Goal: Information Seeking & Learning: Find specific page/section

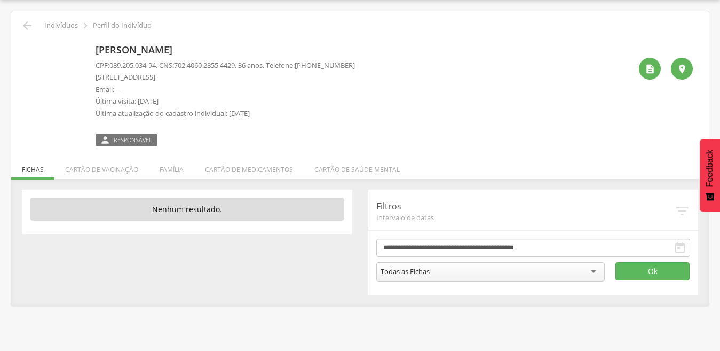
scroll to position [32, 0]
click at [32, 26] on icon "" at bounding box center [27, 25] width 13 height 13
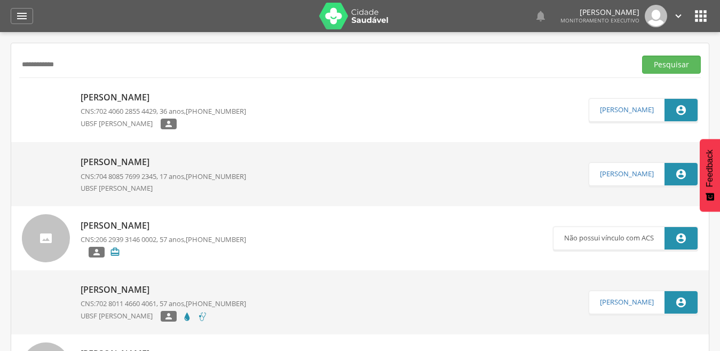
drag, startPoint x: 100, startPoint y: 65, endPoint x: 21, endPoint y: 57, distance: 80.0
click at [21, 57] on input "**********" at bounding box center [325, 65] width 613 height 18
type input "**********"
click at [642, 56] on button "Pesquisar" at bounding box center [671, 65] width 59 height 18
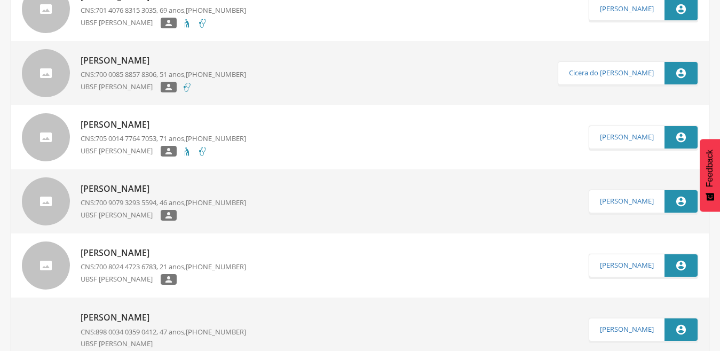
scroll to position [105, 0]
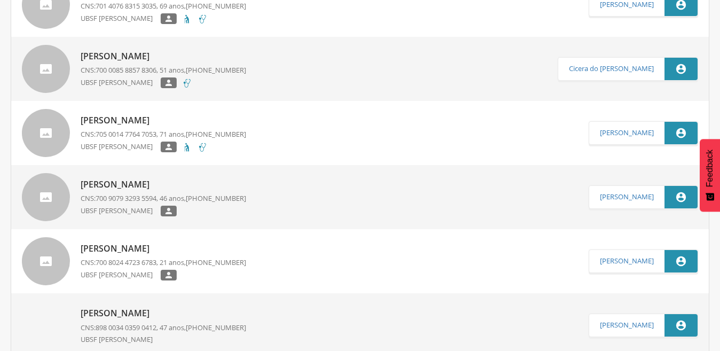
click at [155, 184] on p "[PERSON_NAME]" at bounding box center [164, 184] width 166 height 12
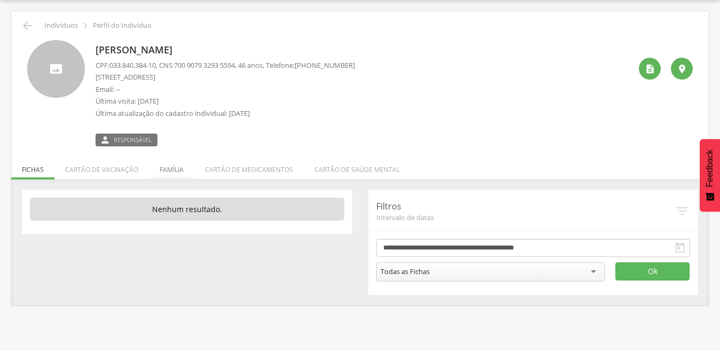
click at [177, 164] on li "Família" at bounding box center [171, 166] width 45 height 25
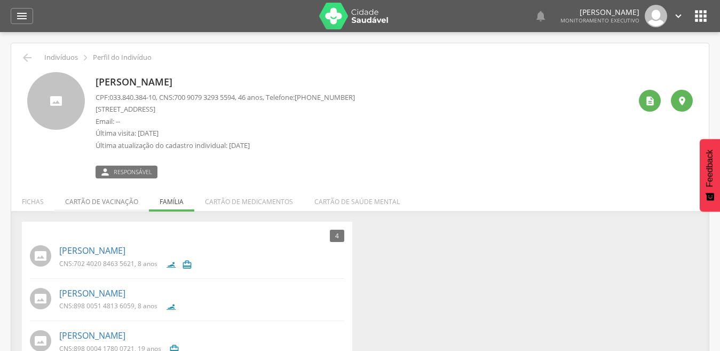
scroll to position [0, 0]
click at [25, 56] on icon "" at bounding box center [27, 57] width 13 height 13
